Goal: Task Accomplishment & Management: Manage account settings

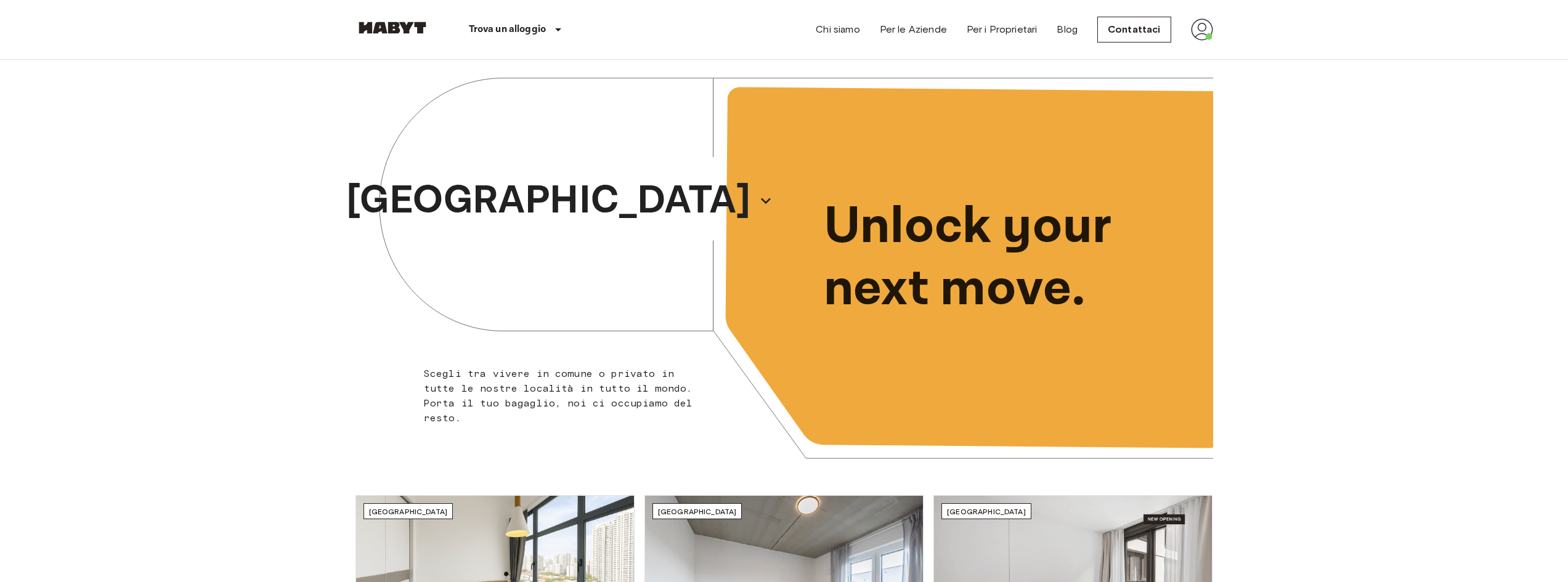
click at [1201, 32] on img at bounding box center [1201, 29] width 22 height 22
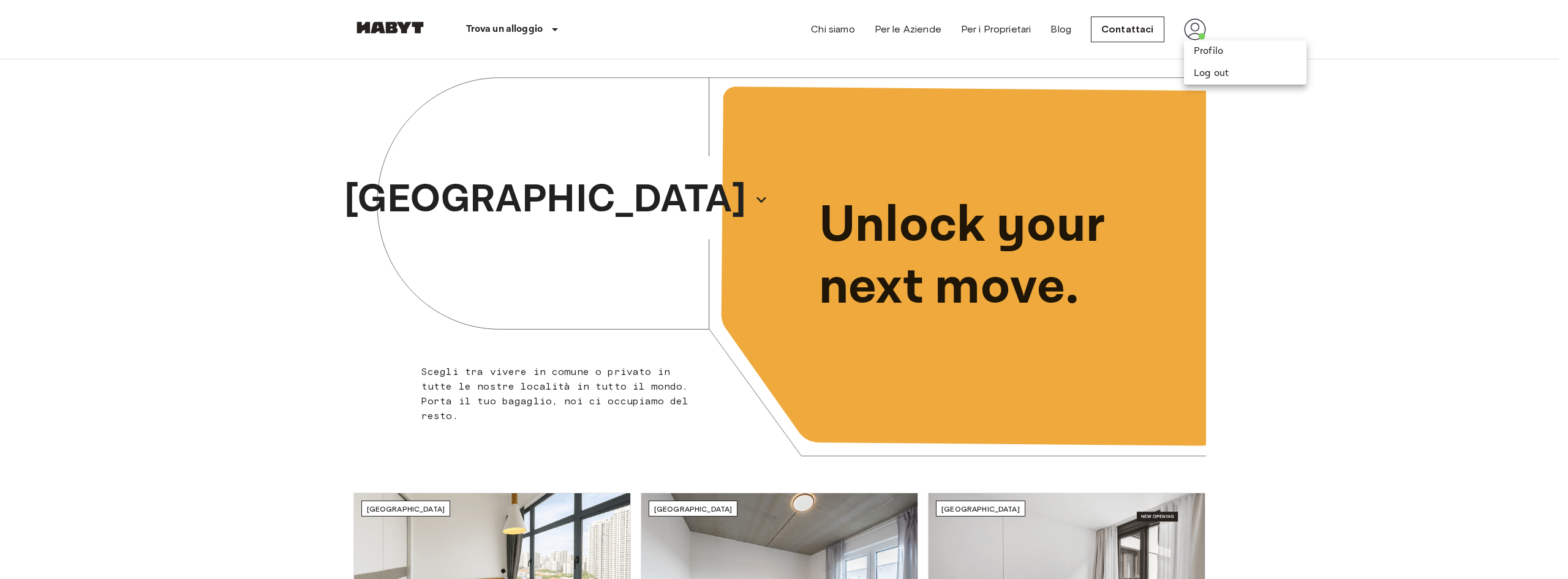
click at [1257, 158] on div at bounding box center [784, 289] width 1568 height 579
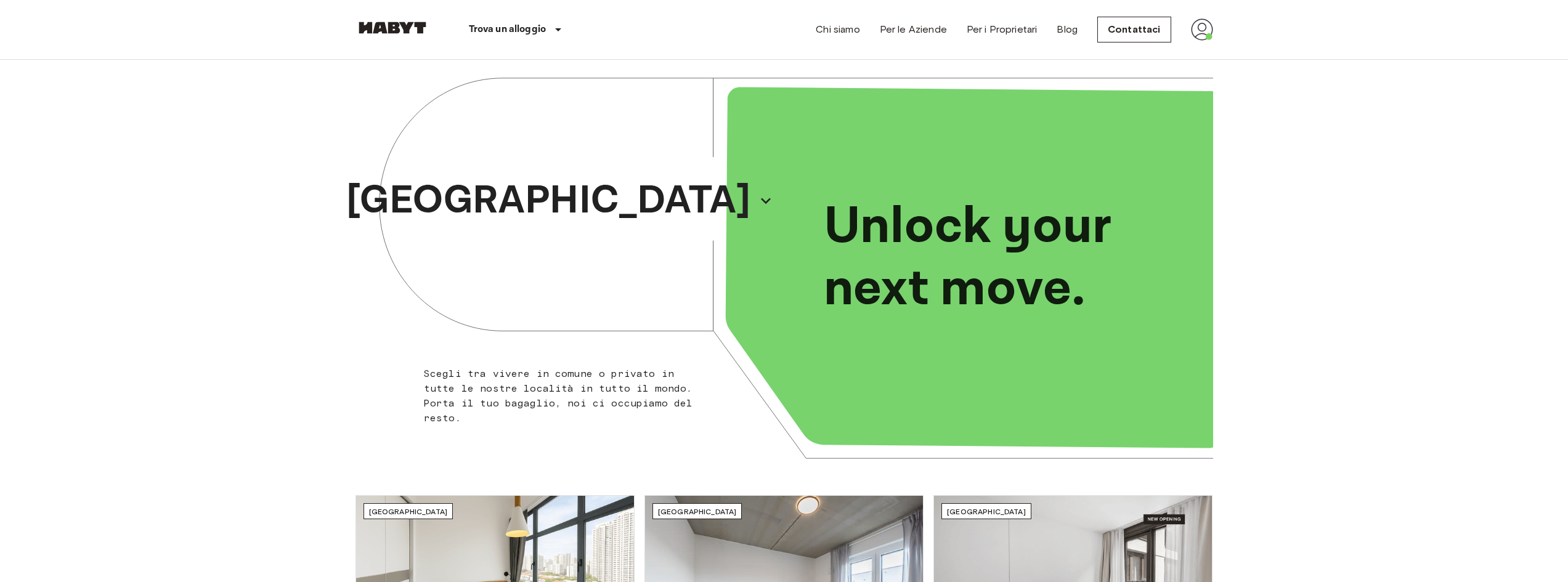
click at [1204, 38] on img at bounding box center [1201, 29] width 22 height 22
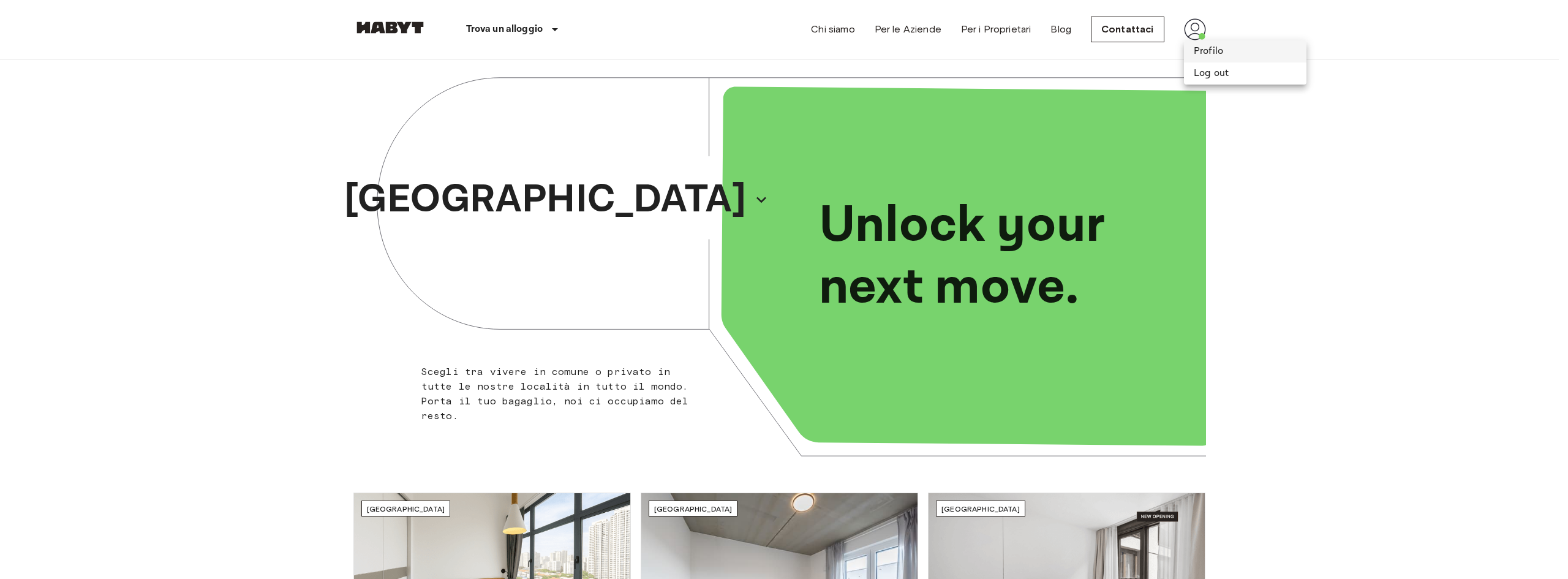
click at [1196, 53] on li "Profilo" at bounding box center [1245, 51] width 123 height 22
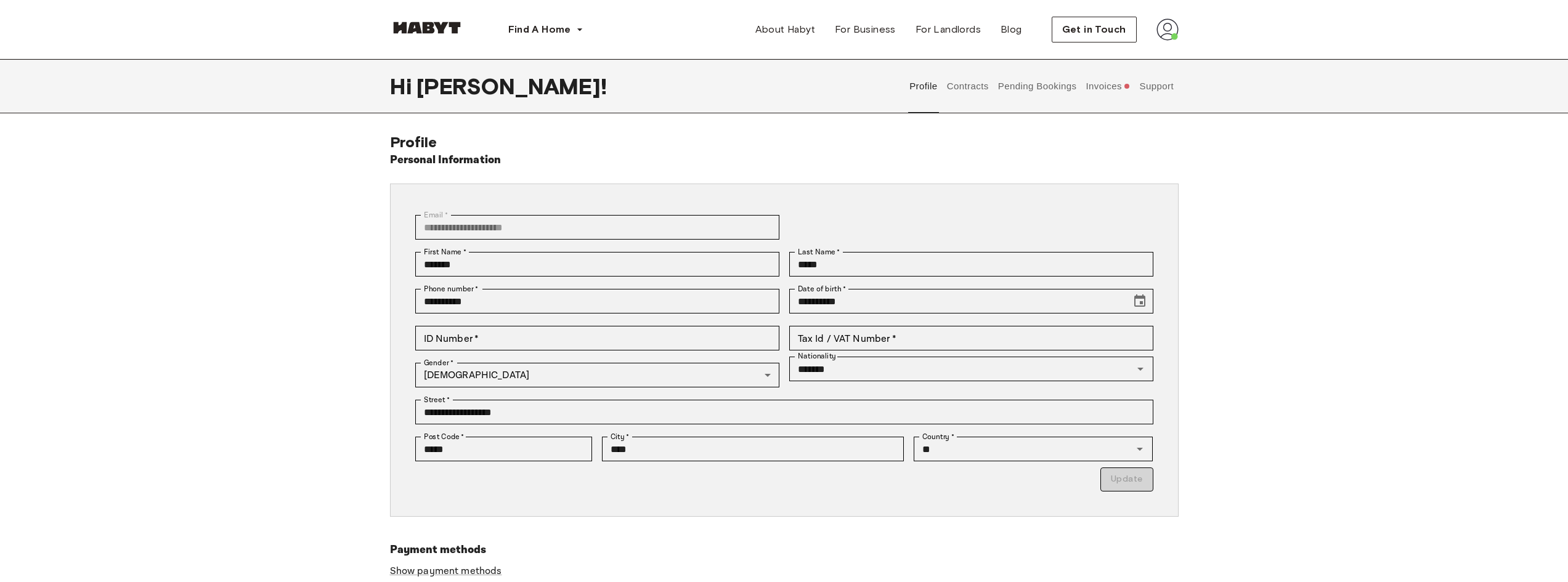
click at [1043, 91] on button "Pending Bookings" at bounding box center [1038, 86] width 82 height 54
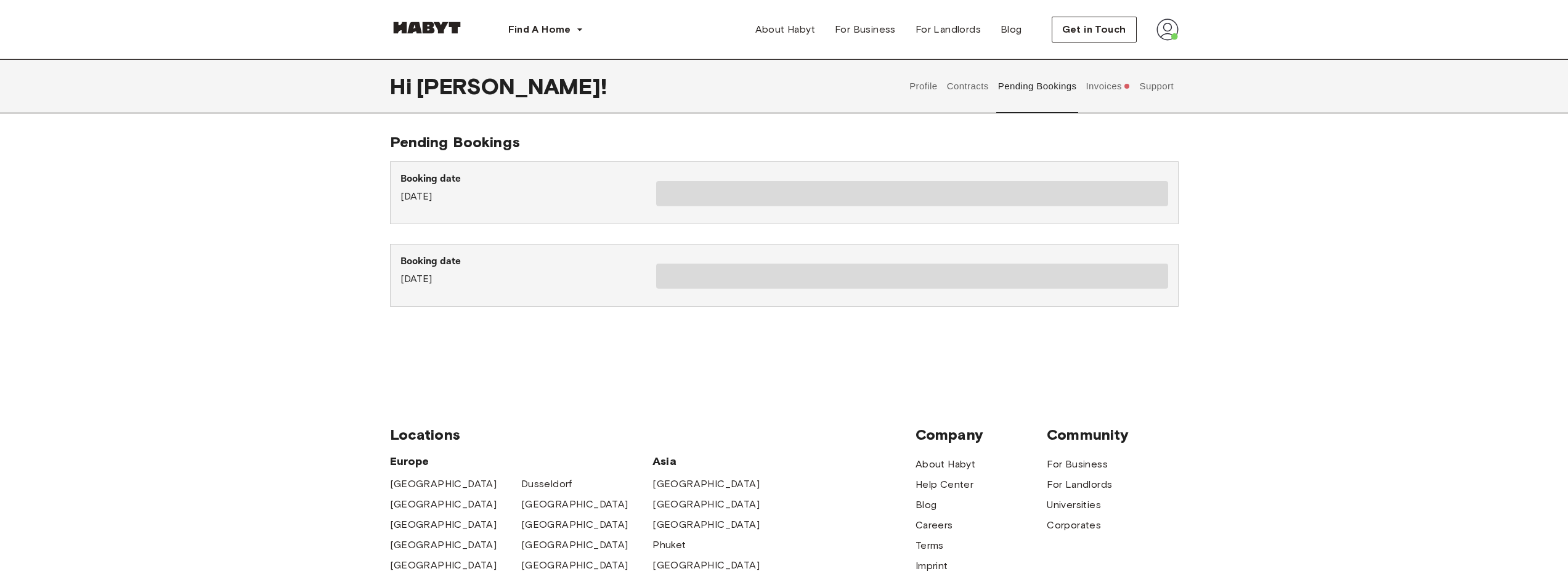
click at [1108, 95] on button "Invoices" at bounding box center [1108, 86] width 48 height 54
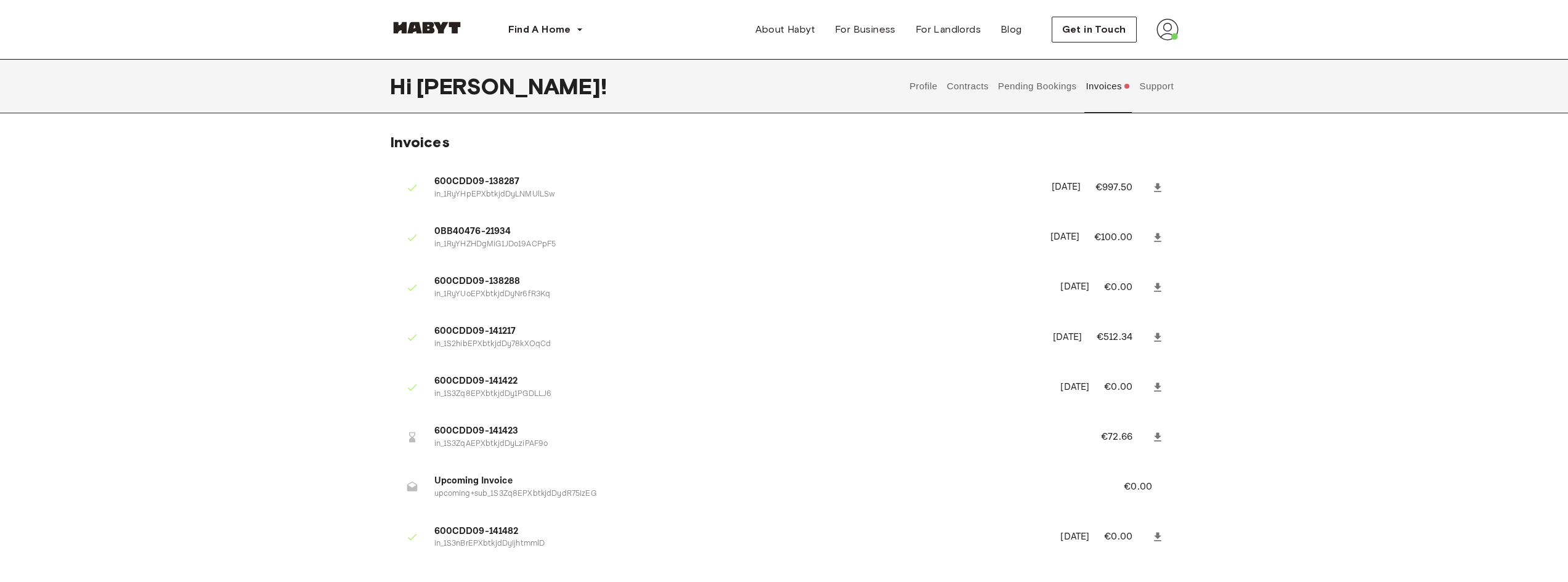
scroll to position [61, 0]
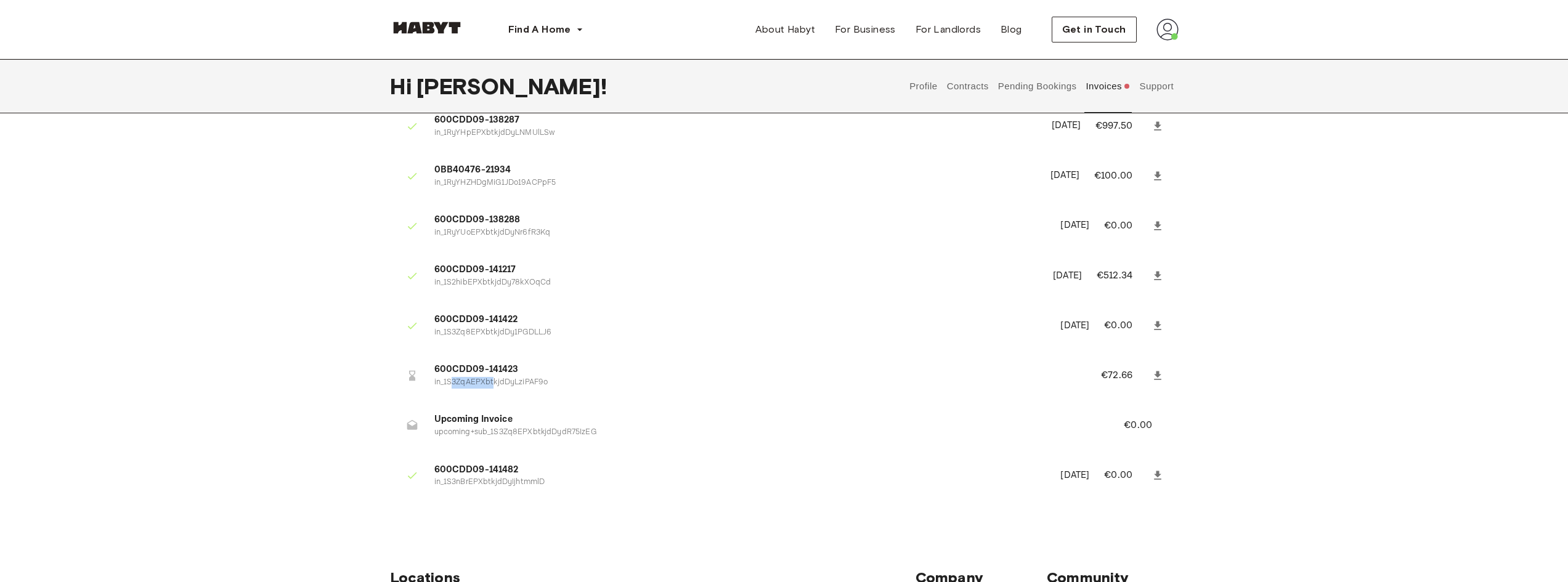
drag, startPoint x: 494, startPoint y: 380, endPoint x: 450, endPoint y: 377, distance: 44.1
click at [450, 377] on p "in_1S3ZqAEPXbtkjdDyLziPAF9o" at bounding box center [753, 383] width 637 height 11
click at [452, 377] on p "in_1S3ZqAEPXbtkjdDyLziPAF9o" at bounding box center [753, 383] width 637 height 11
drag, startPoint x: 554, startPoint y: 382, endPoint x: 435, endPoint y: 366, distance: 120.1
click at [435, 366] on div "600CDD09-141423 in_1S3ZqAEPXbtkjdDyLziPAF9o" at bounding box center [753, 376] width 637 height 25
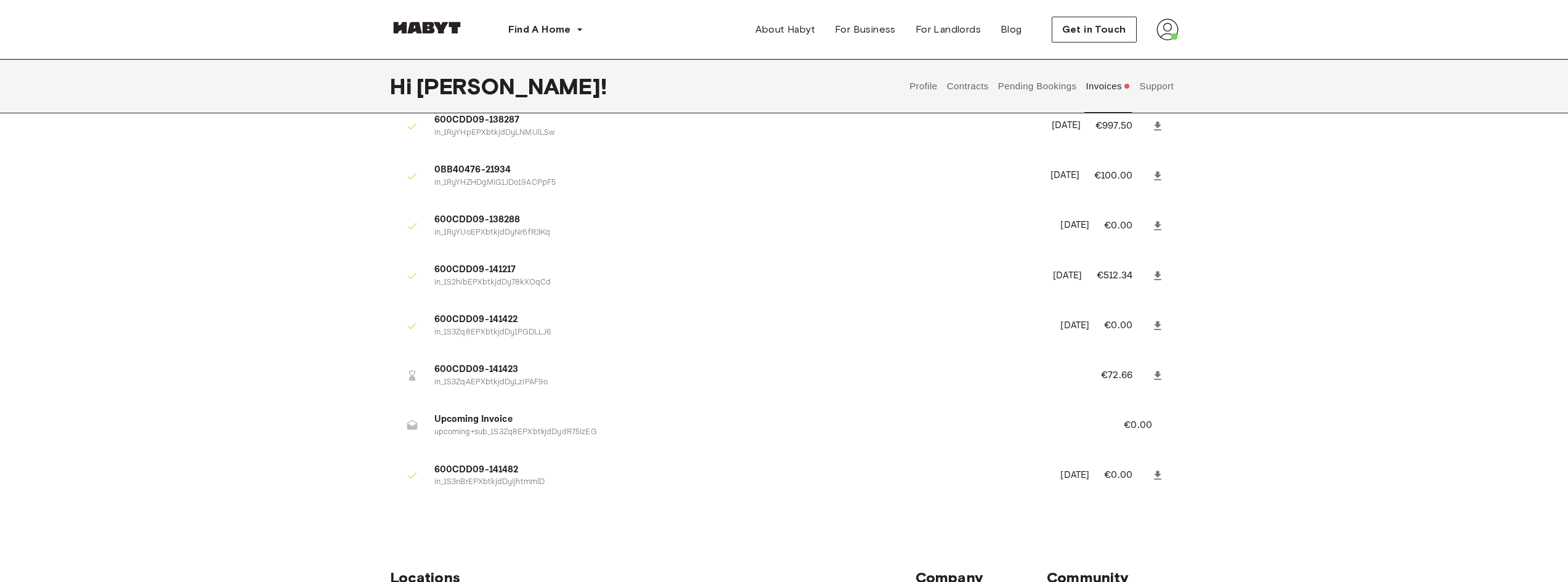
click at [333, 342] on div "Invoices 600CDD09-138287 in_1RyYHpEPXbtkjdDyLNMUlLSw [DATE] €997.50 0BB40476-21…" at bounding box center [784, 295] width 1568 height 448
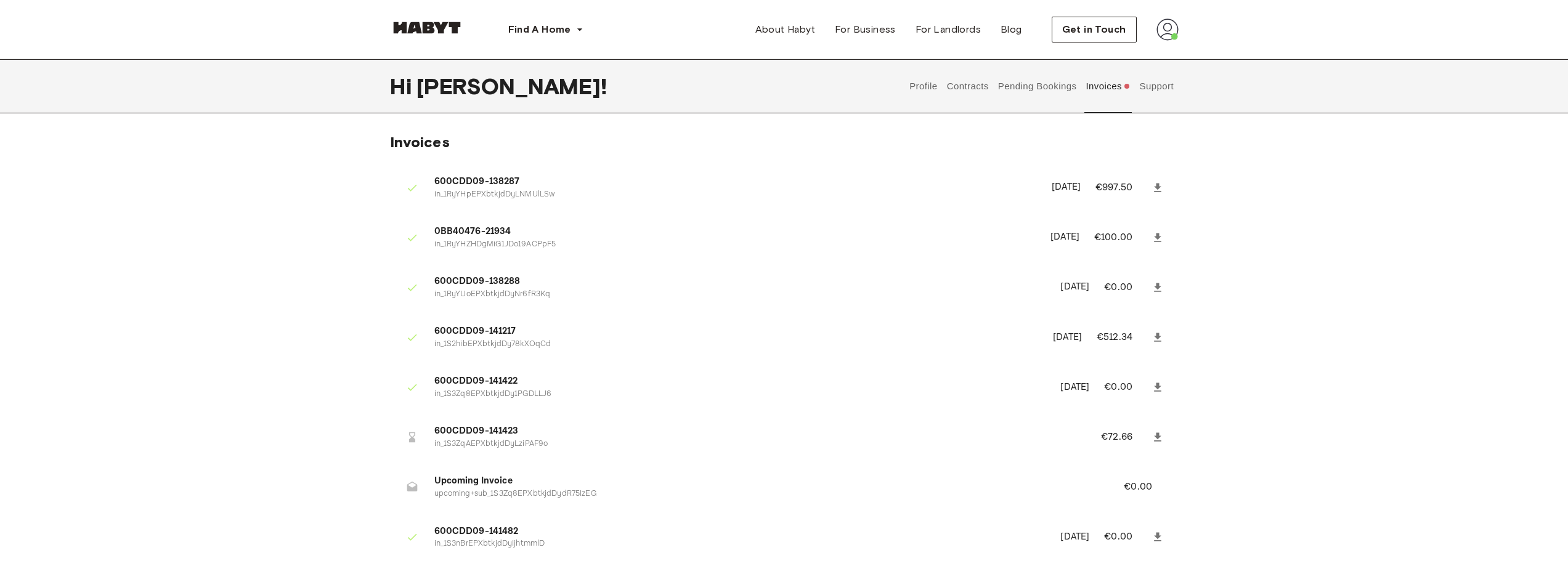
click at [1159, 440] on icon at bounding box center [1157, 437] width 12 height 12
drag, startPoint x: 433, startPoint y: 430, endPoint x: 525, endPoint y: 435, distance: 92.1
click at [525, 435] on li "600CDD09-141423 in_1S3ZqAEPXbtkjdDyLziPAF9o €72.66" at bounding box center [784, 437] width 788 height 42
click at [525, 435] on span "600CDD09-141423" at bounding box center [753, 431] width 637 height 14
